Goal: Find specific page/section

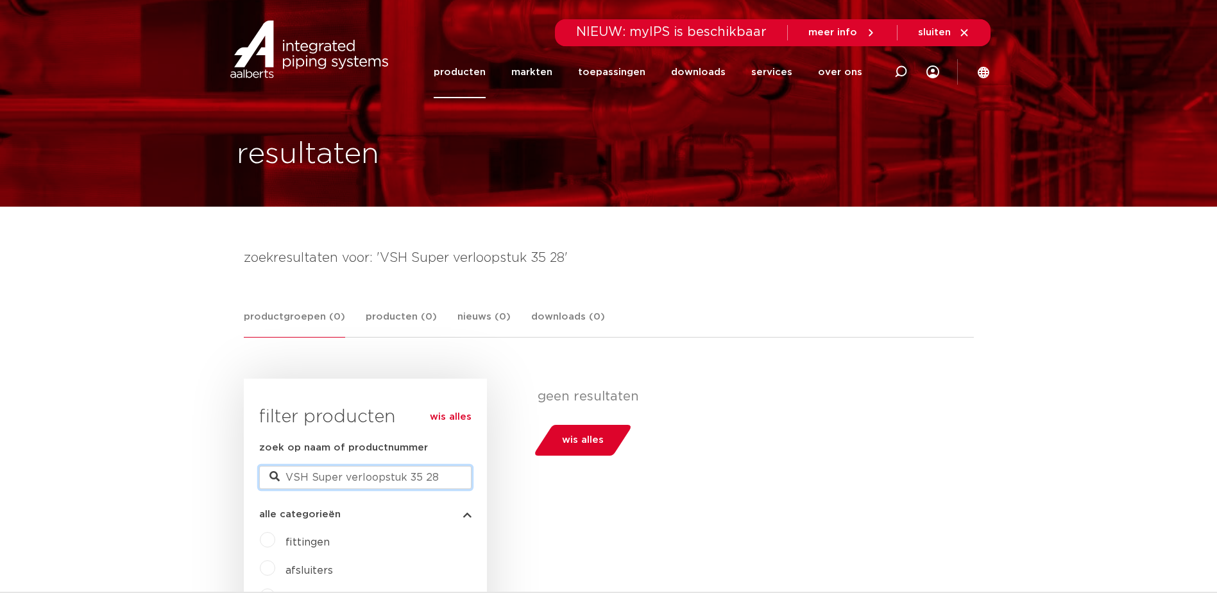
click at [406, 484] on input "VSH Super verloopstuk 35 28" at bounding box center [365, 477] width 212 height 23
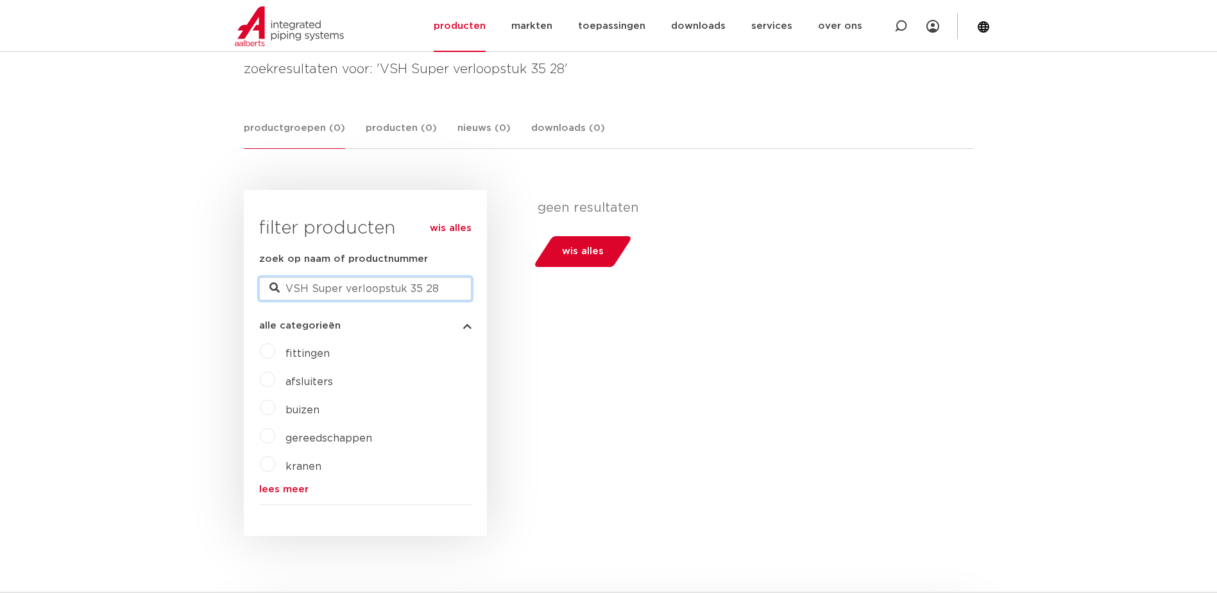
scroll to position [193, 0]
drag, startPoint x: 456, startPoint y: 284, endPoint x: 464, endPoint y: 286, distance: 8.6
click at [459, 286] on input "VSH Super verloopstuk 35 28" at bounding box center [365, 284] width 212 height 23
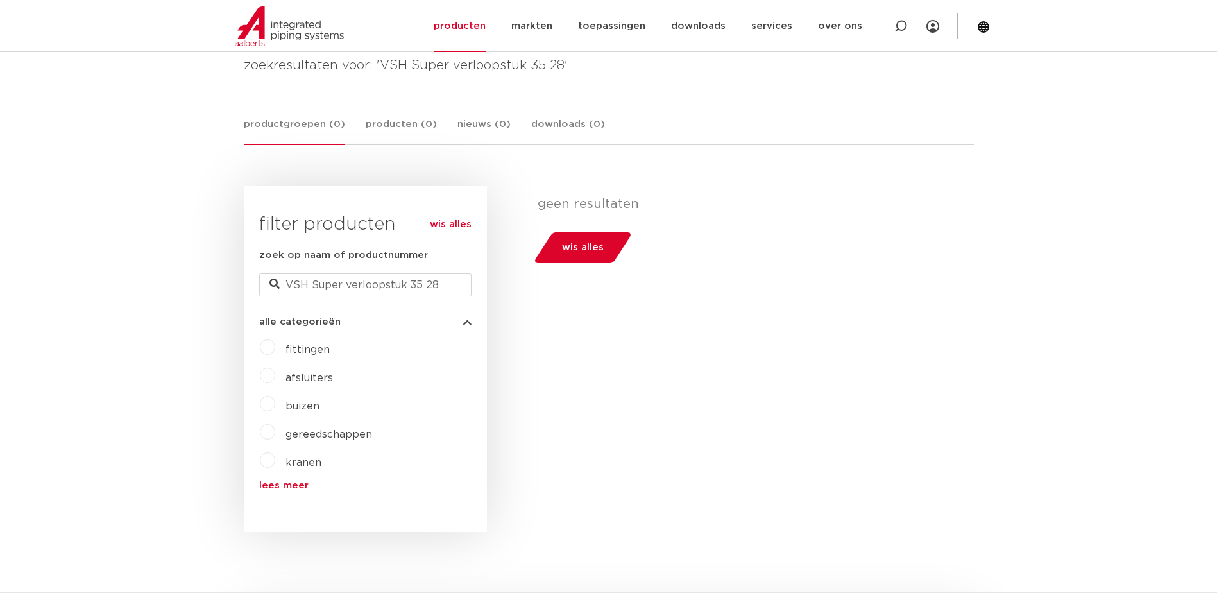
click at [270, 483] on link "lees meer" at bounding box center [365, 486] width 212 height 10
click at [275, 344] on label "fittingen" at bounding box center [302, 347] width 55 height 21
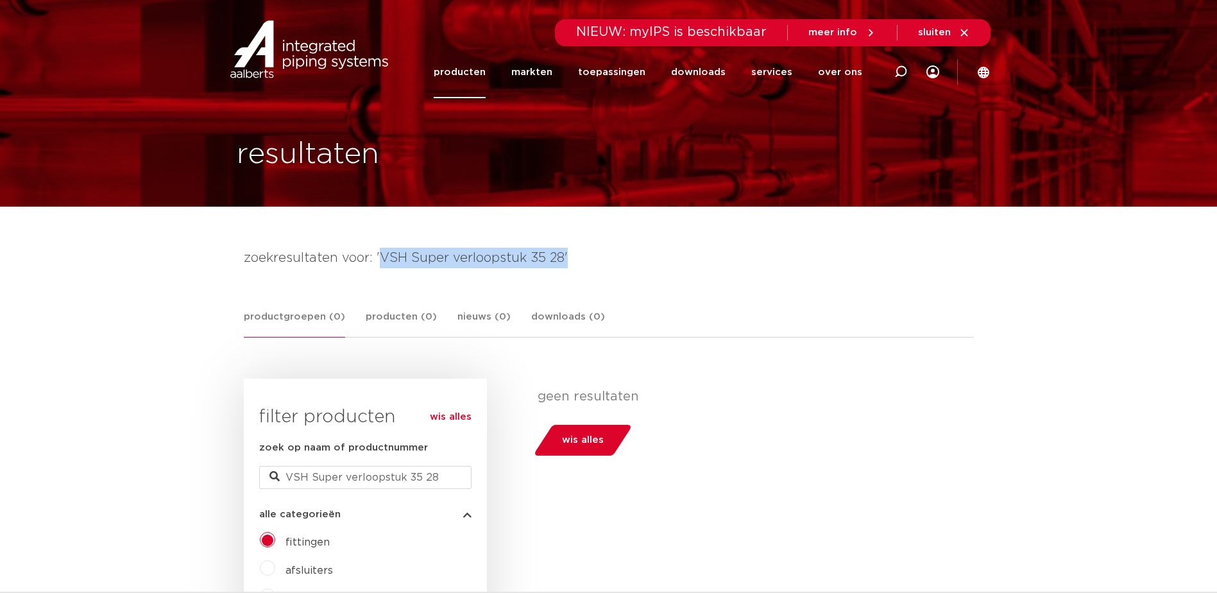
drag, startPoint x: 569, startPoint y: 259, endPoint x: 379, endPoint y: 260, distance: 190.6
click at [379, 260] on h4 "zoekresultaten voor: 'VSH Super verloopstuk 35 28'" at bounding box center [609, 258] width 730 height 21
copy h4 "VSH Super verloopstuk 35 28'"
